Goal: Find specific page/section: Find specific page/section

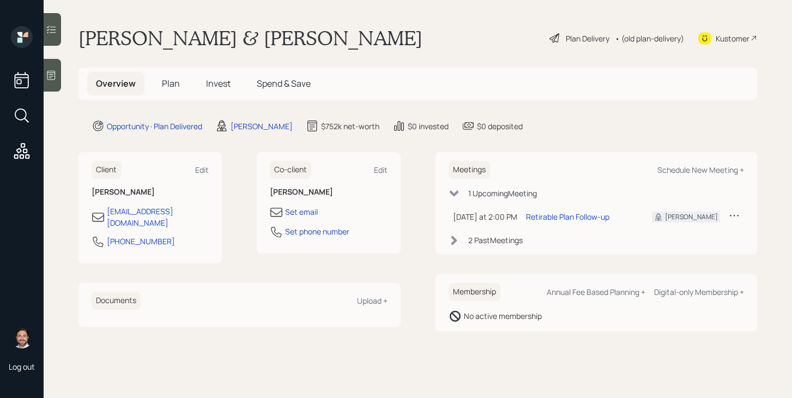
click at [172, 82] on span "Plan" at bounding box center [171, 83] width 18 height 12
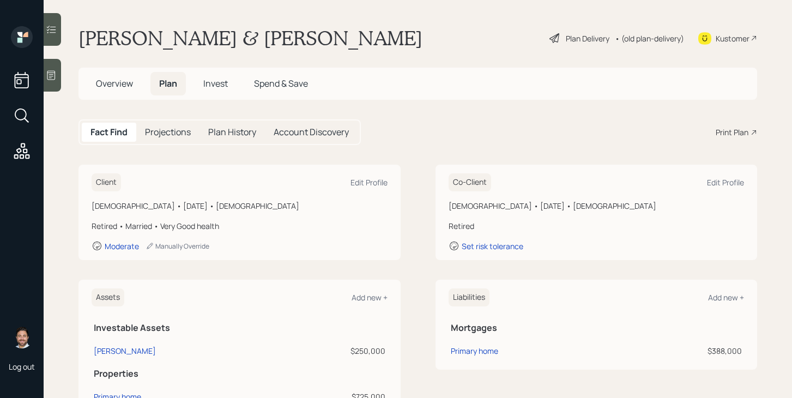
click at [218, 83] on span "Invest" at bounding box center [215, 83] width 25 height 12
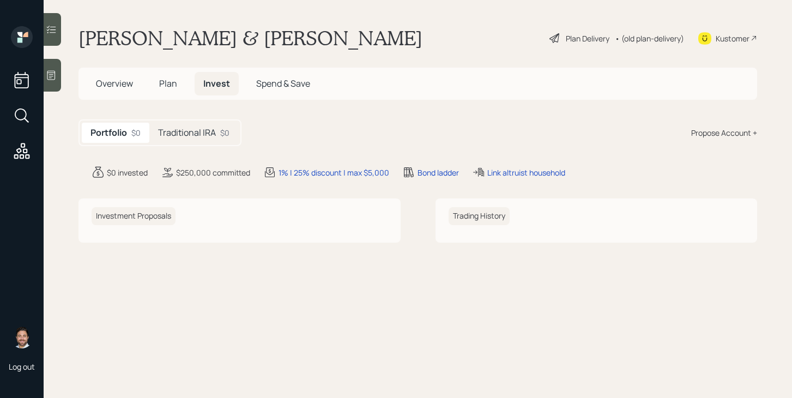
click at [125, 74] on h5 "Overview" at bounding box center [114, 83] width 54 height 23
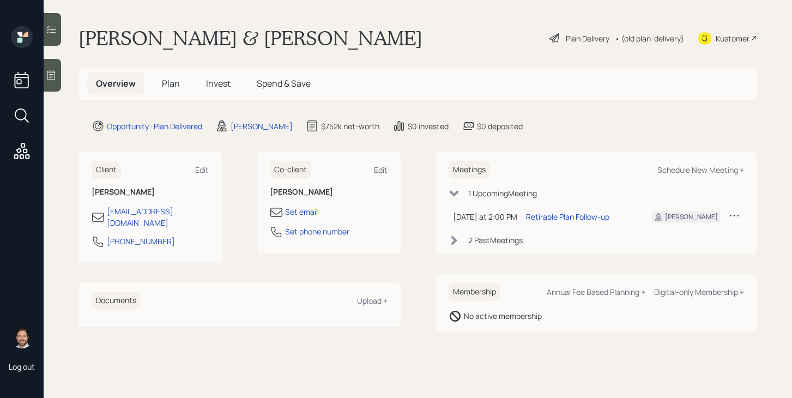
click at [175, 78] on span "Plan" at bounding box center [171, 83] width 18 height 12
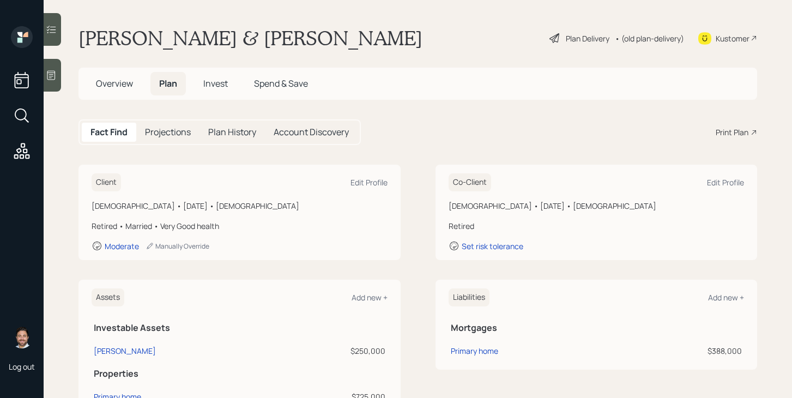
click at [585, 33] on div "Plan Delivery" at bounding box center [587, 38] width 44 height 11
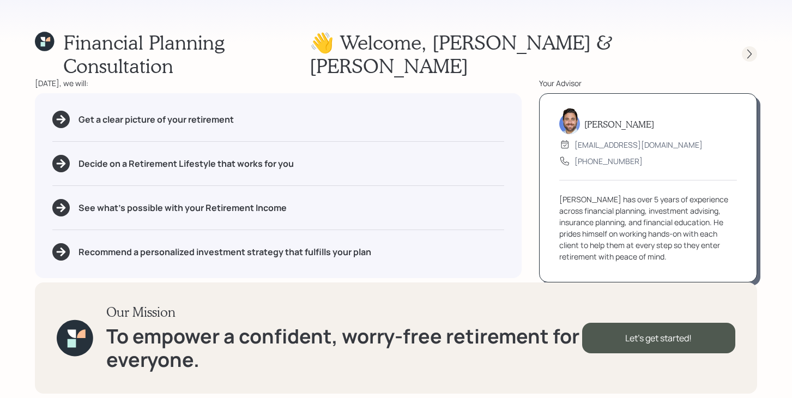
click at [747, 48] on icon at bounding box center [749, 53] width 11 height 11
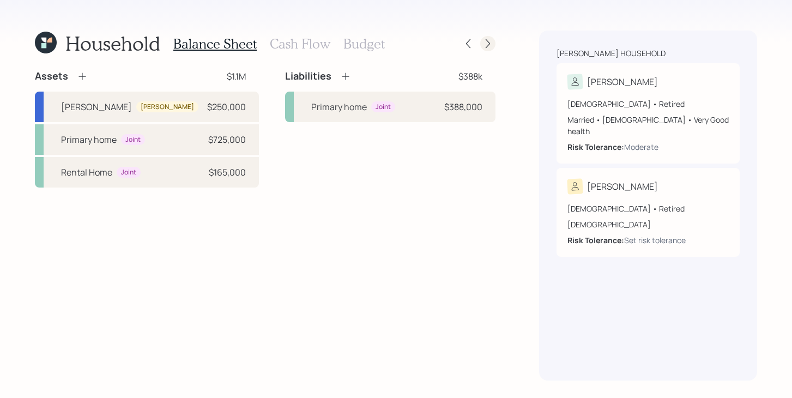
click at [490, 43] on icon at bounding box center [487, 43] width 11 height 11
